Goal: Task Accomplishment & Management: Manage account settings

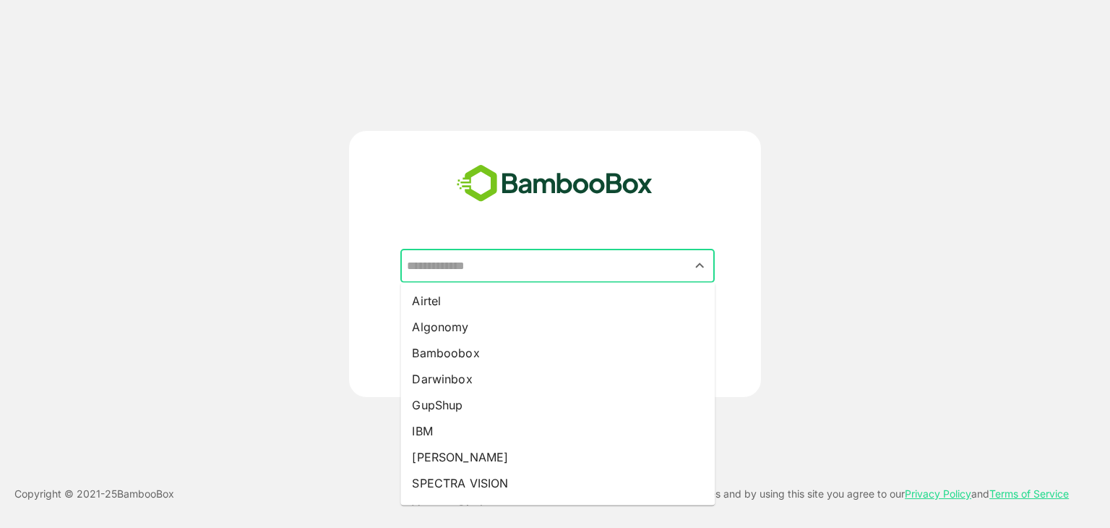
click at [639, 272] on input "text" at bounding box center [557, 265] width 309 height 27
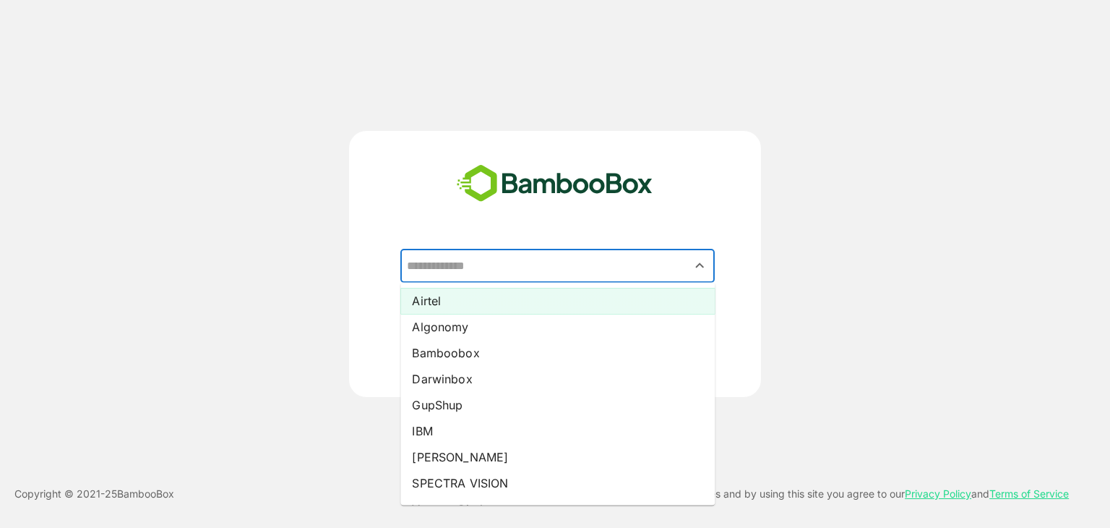
click at [625, 300] on li "Airtel" at bounding box center [557, 301] width 314 height 26
type input "******"
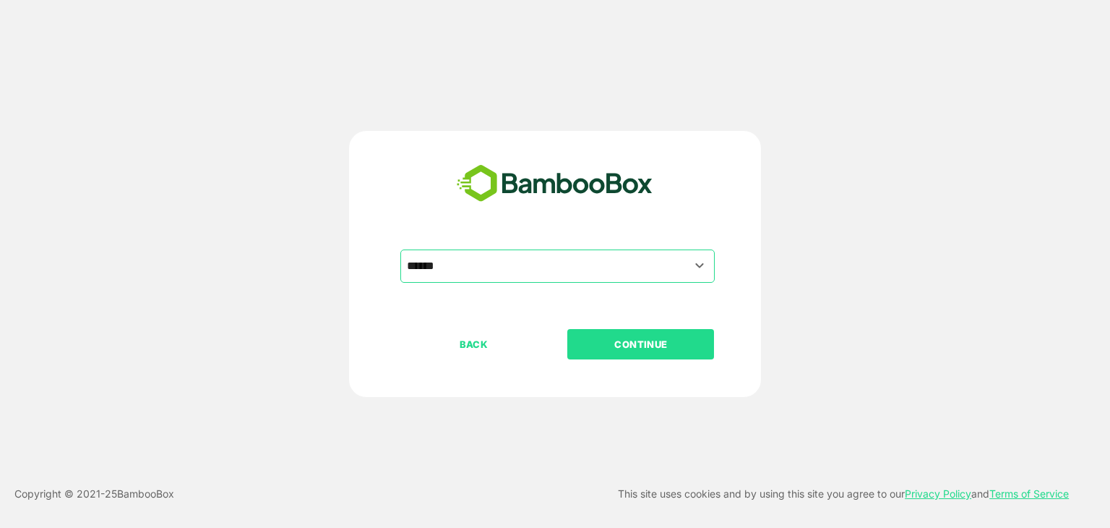
click at [637, 336] on p "CONTINUE" at bounding box center [641, 344] width 145 height 16
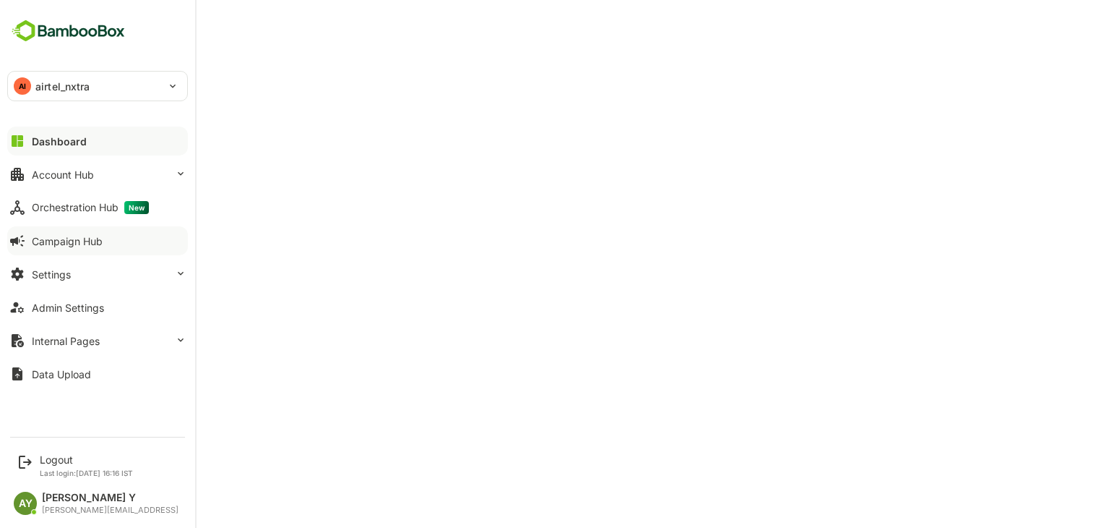
click at [49, 244] on div "Campaign Hub" at bounding box center [67, 241] width 71 height 12
click at [48, 305] on div "Admin Settings" at bounding box center [68, 307] width 72 height 12
click at [38, 312] on div "Admin Settings" at bounding box center [68, 307] width 72 height 12
drag, startPoint x: 56, startPoint y: 443, endPoint x: 69, endPoint y: 466, distance: 26.5
click at [69, 466] on div "Logout Last login: [DATE] 16:16 IST AY Anjan Y [EMAIL_ADDRESS]" at bounding box center [97, 475] width 195 height 94
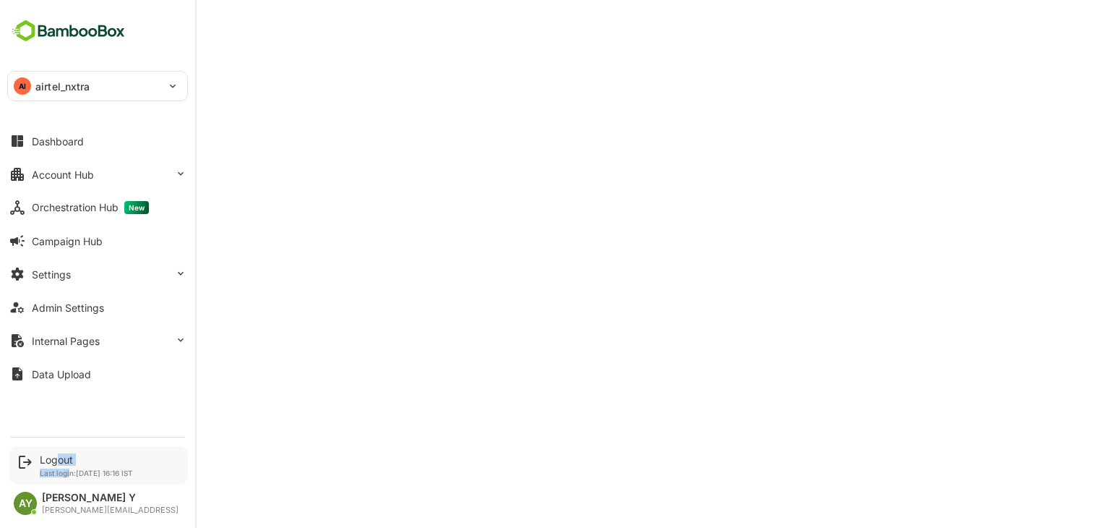
click at [69, 466] on div "Logout Last login: [DATE] 16:16 IST" at bounding box center [86, 465] width 93 height 24
click at [69, 460] on div "Logout" at bounding box center [86, 459] width 93 height 12
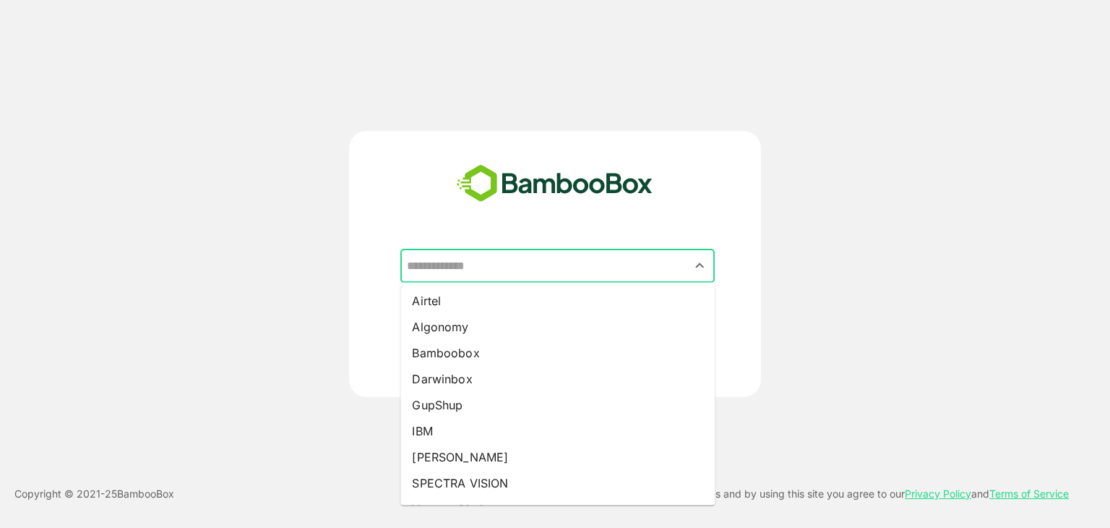
click at [615, 259] on input "text" at bounding box center [557, 265] width 309 height 27
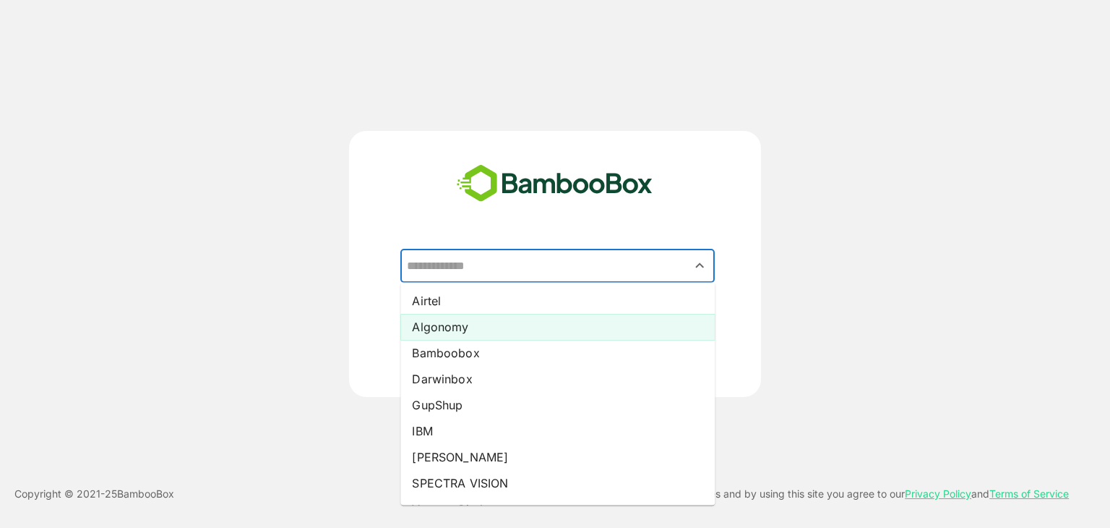
click at [587, 328] on li "Algonomy" at bounding box center [557, 327] width 314 height 26
type input "********"
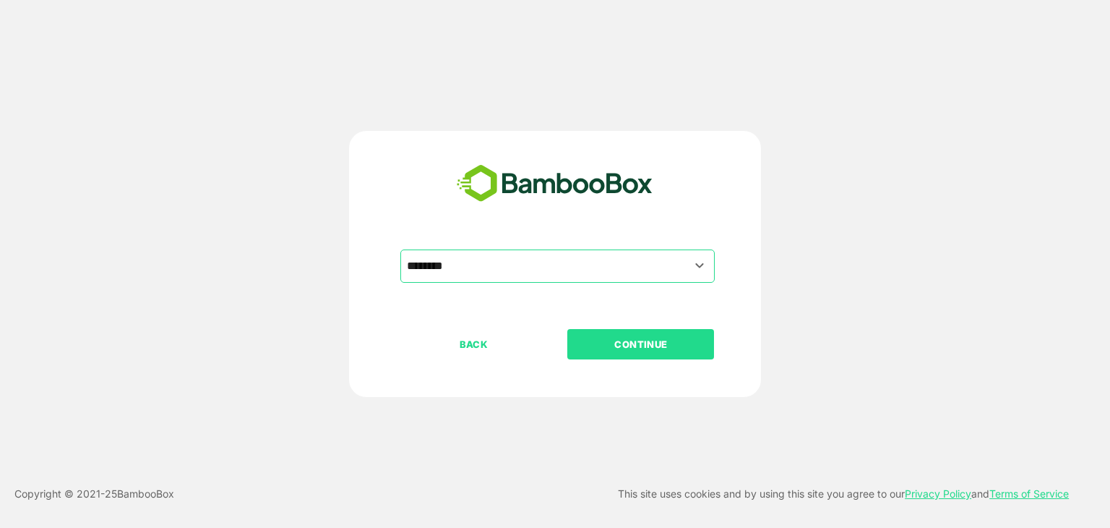
click at [619, 342] on p "CONTINUE" at bounding box center [641, 344] width 145 height 16
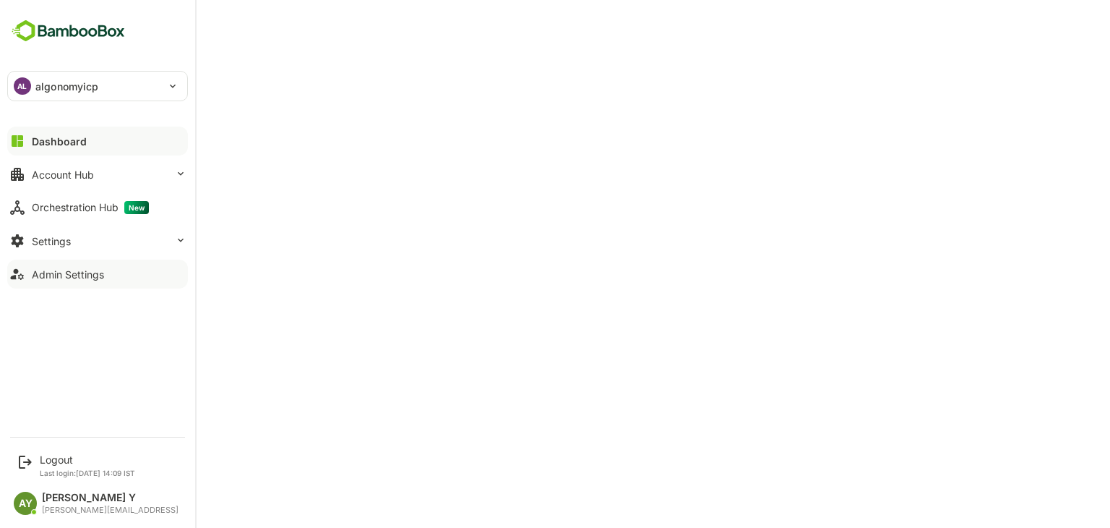
click at [84, 268] on div "Admin Settings" at bounding box center [68, 274] width 72 height 12
click at [55, 455] on div "Logout" at bounding box center [87, 459] width 95 height 12
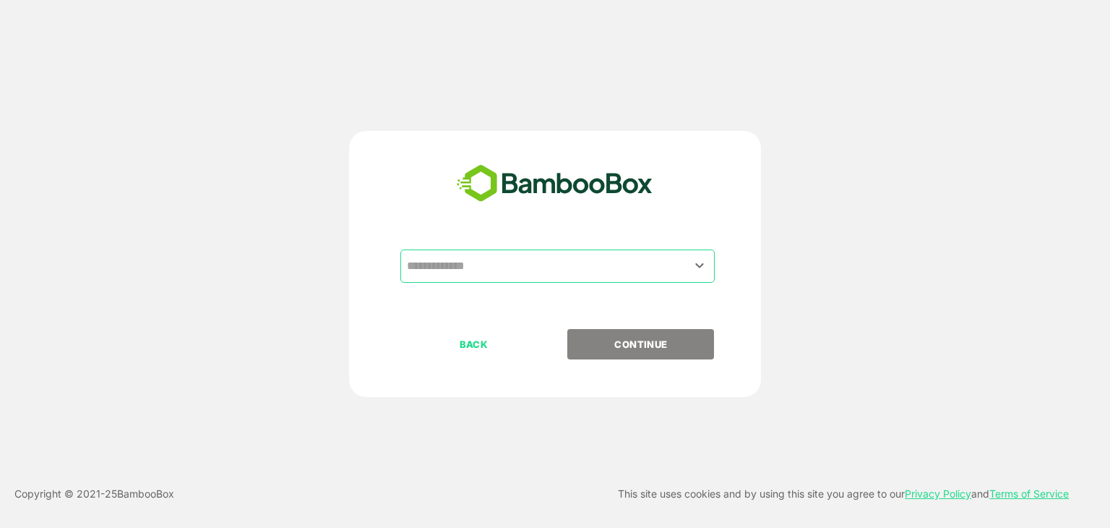
click at [636, 247] on div "​ BACK CONTINUE" at bounding box center [555, 264] width 412 height 266
click at [631, 276] on input "text" at bounding box center [557, 265] width 309 height 27
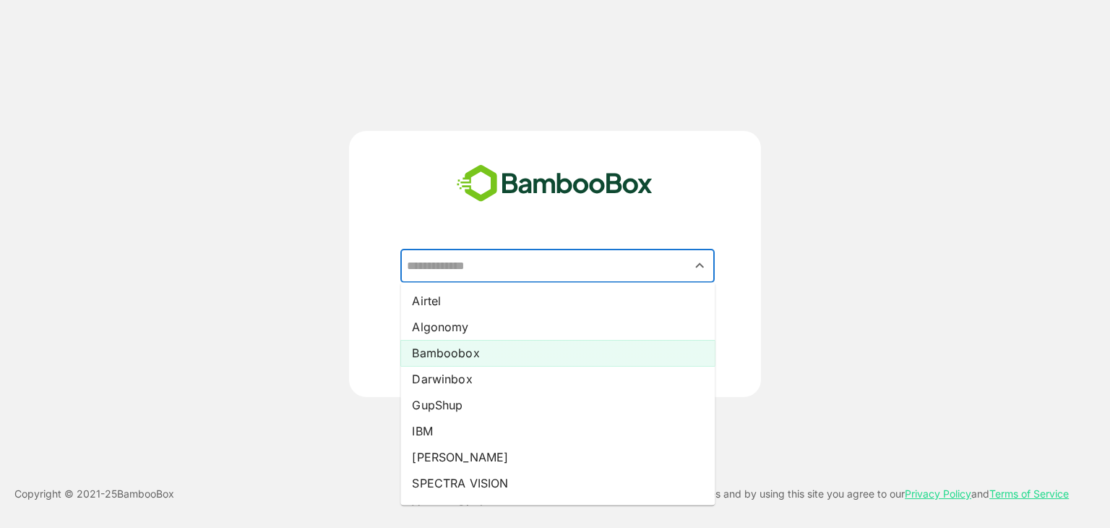
click at [590, 345] on li "Bamboobox" at bounding box center [557, 353] width 314 height 26
type input "*********"
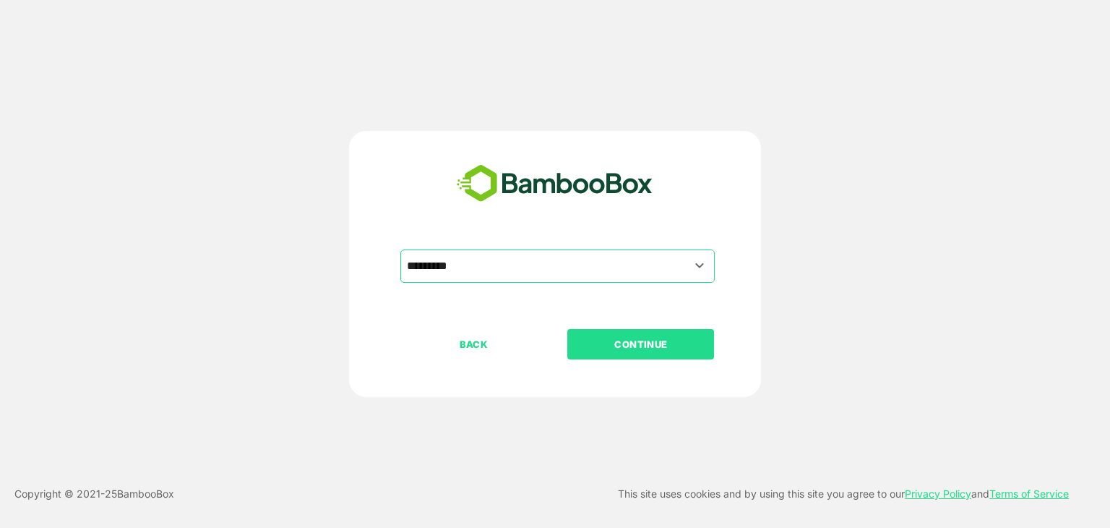
click at [621, 350] on p "CONTINUE" at bounding box center [641, 344] width 145 height 16
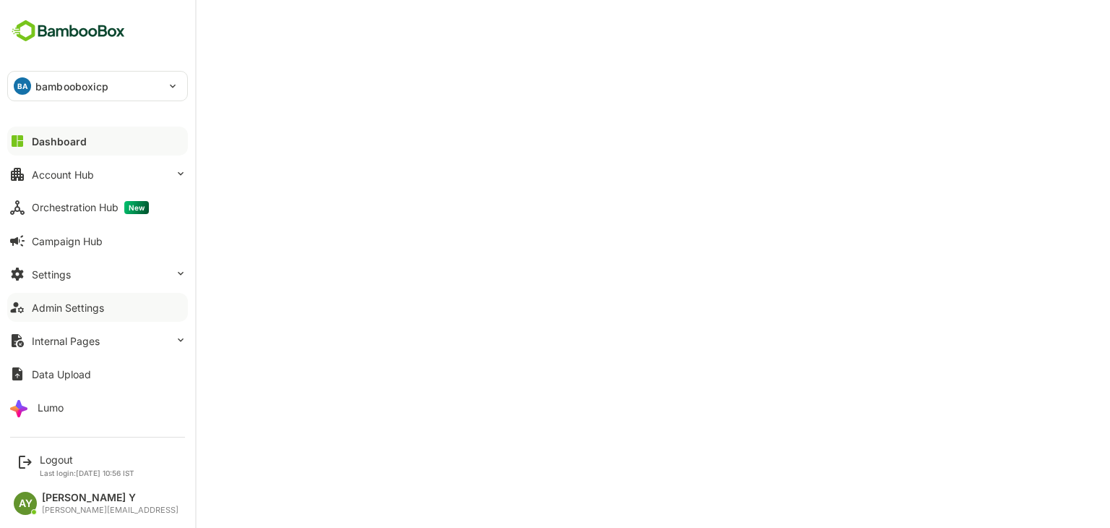
click at [104, 299] on button "Admin Settings" at bounding box center [97, 307] width 181 height 29
click at [43, 463] on div "Logout" at bounding box center [87, 459] width 95 height 12
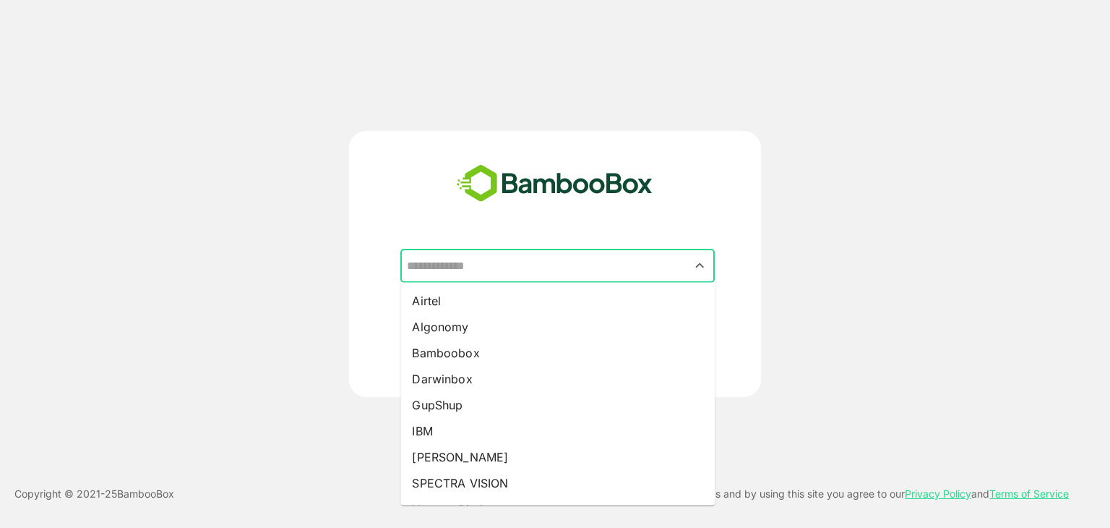
click at [620, 275] on input "text" at bounding box center [557, 265] width 309 height 27
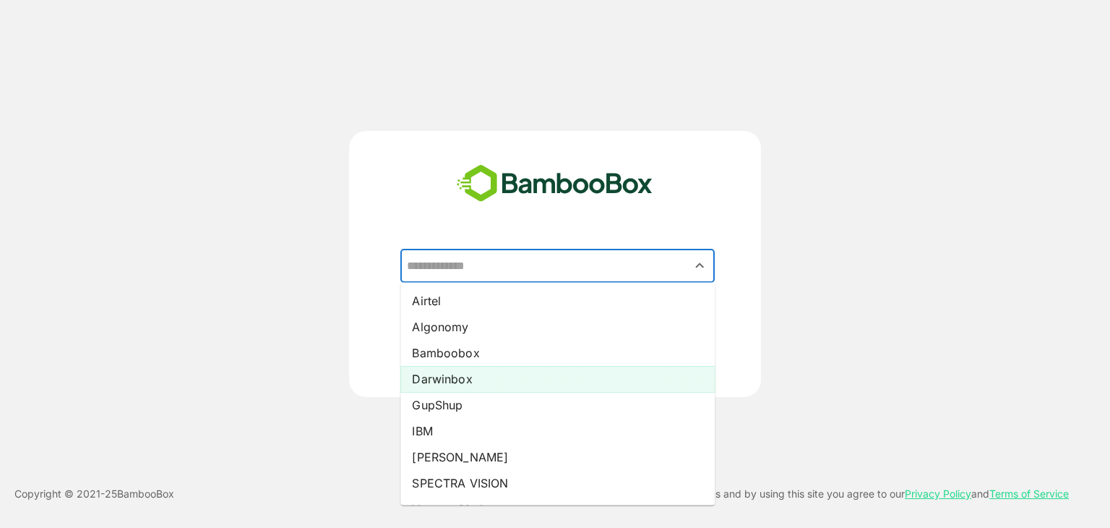
click at [532, 379] on li "Darwinbox" at bounding box center [557, 379] width 314 height 26
type input "*********"
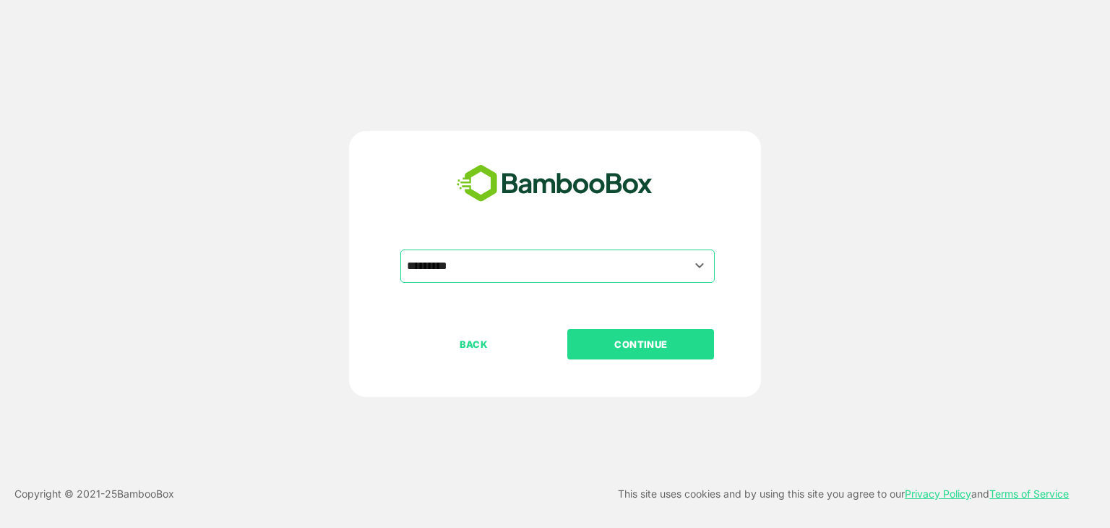
click at [642, 341] on p "CONTINUE" at bounding box center [641, 344] width 145 height 16
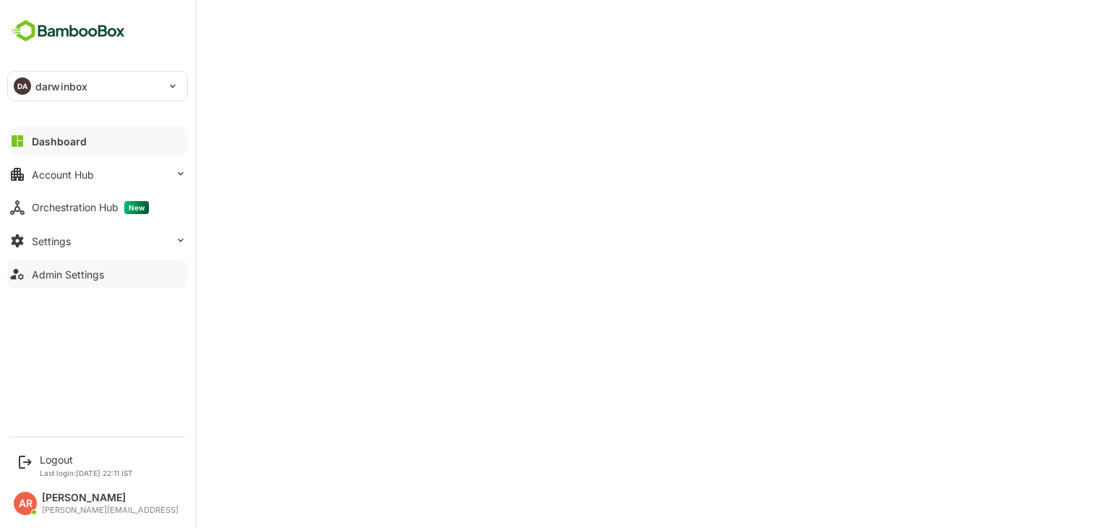
click at [64, 281] on button "Admin Settings" at bounding box center [97, 273] width 181 height 29
click at [59, 462] on div "Logout" at bounding box center [86, 459] width 93 height 12
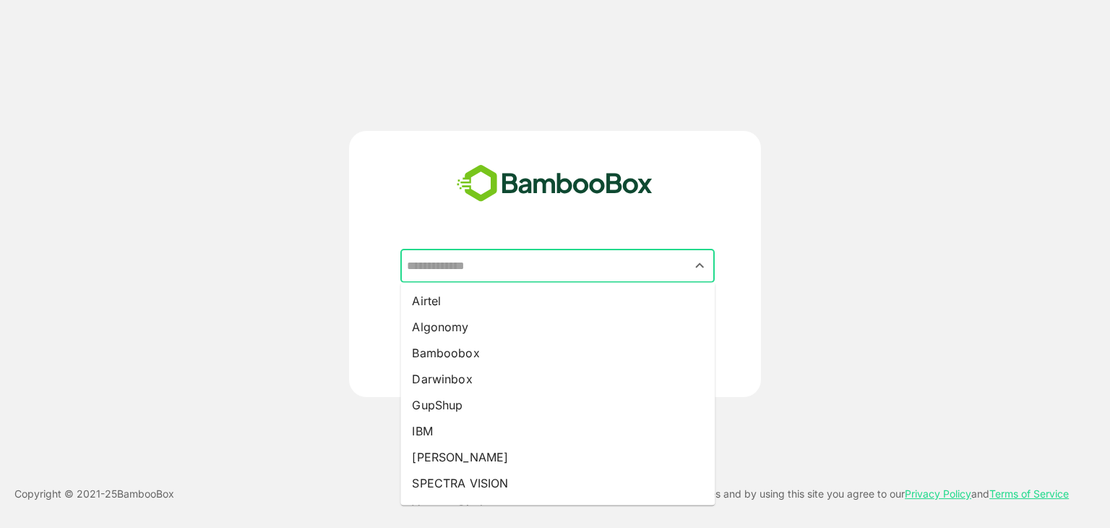
click at [634, 271] on input "text" at bounding box center [557, 265] width 309 height 27
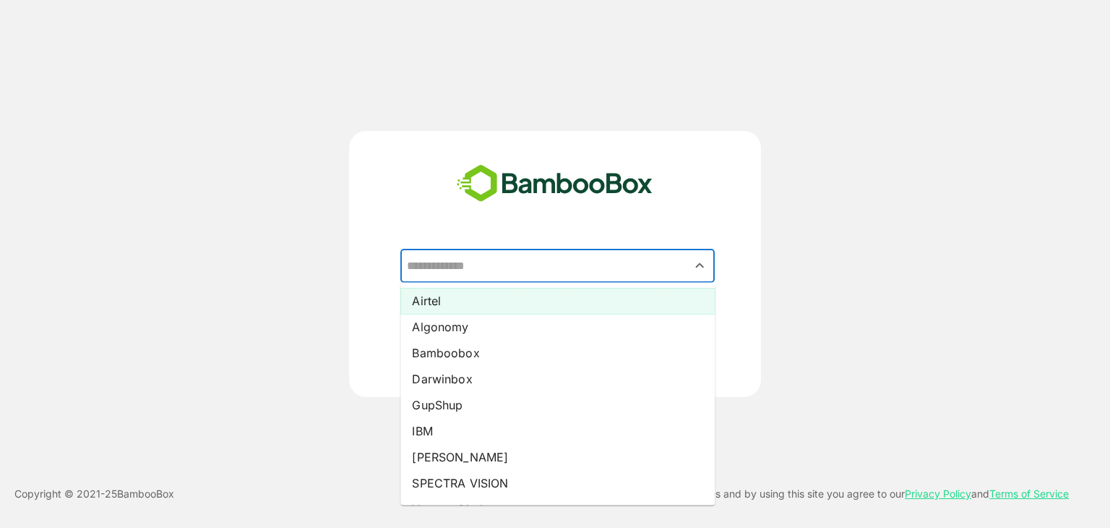
click at [610, 309] on li "Airtel" at bounding box center [557, 301] width 314 height 26
type input "******"
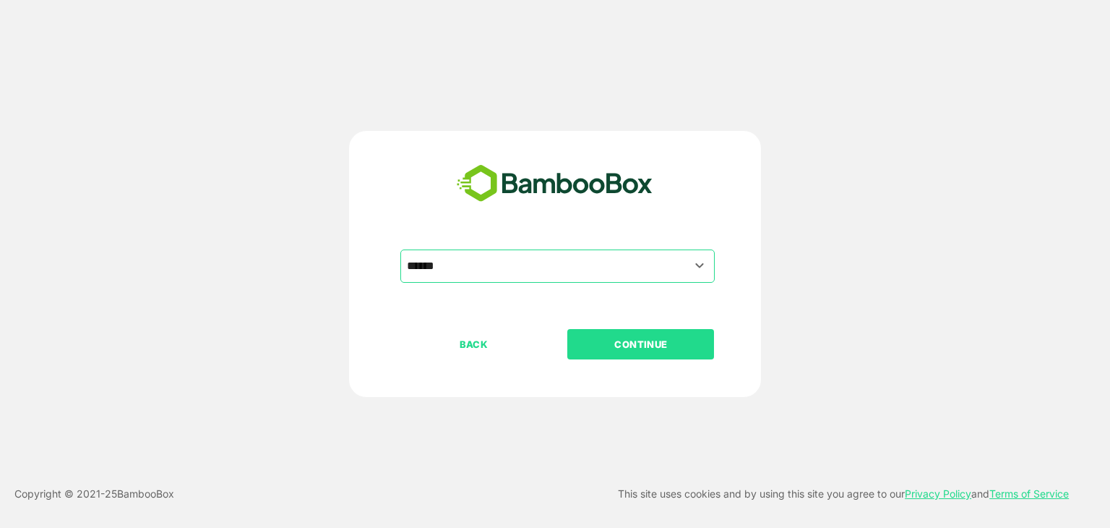
click at [618, 339] on p "CONTINUE" at bounding box center [641, 344] width 145 height 16
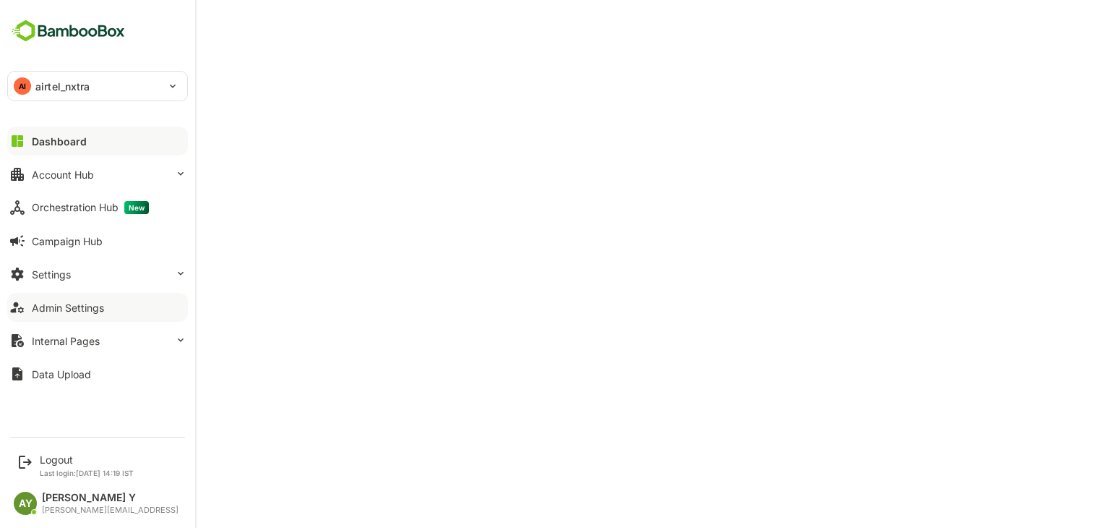
click at [55, 316] on button "Admin Settings" at bounding box center [97, 307] width 181 height 29
click at [73, 458] on div "Logout" at bounding box center [87, 459] width 94 height 12
